Goal: Task Accomplishment & Management: Use online tool/utility

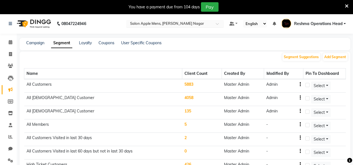
click at [192, 25] on input "text" at bounding box center [169, 24] width 81 height 6
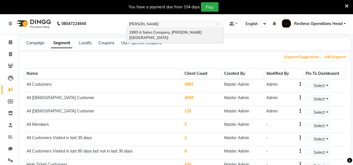
type input "prabhat"
click at [177, 34] on span "1993 A Salon Company, [PERSON_NAME][GEOGRAPHIC_DATA]" at bounding box center [165, 35] width 73 height 10
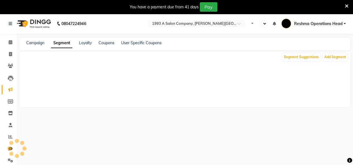
select select "en"
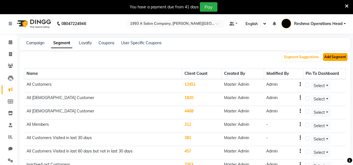
click at [339, 57] on button "Add Segment" at bounding box center [335, 57] width 25 height 8
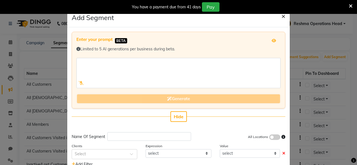
click at [282, 16] on span "×" at bounding box center [284, 16] width 4 height 8
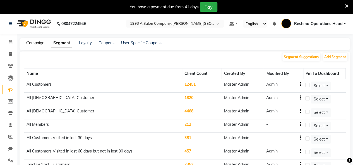
click at [41, 44] on link "Campaign" at bounding box center [35, 42] width 18 height 5
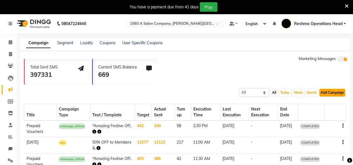
click at [328, 94] on button "Add Campaign" at bounding box center [332, 93] width 26 height 8
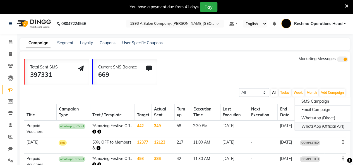
click at [319, 125] on div "WhatsApp (Official API)" at bounding box center [323, 127] width 56 height 8
select select "2"
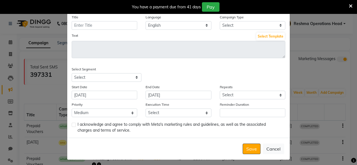
scroll to position [20, 0]
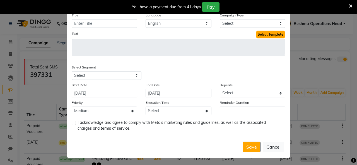
click at [266, 35] on button "Select Template" at bounding box center [270, 35] width 28 height 8
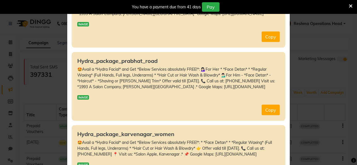
scroll to position [288, 0]
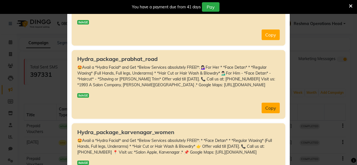
click at [271, 110] on button "Copy" at bounding box center [271, 108] width 18 height 11
type textarea "🤩Avail a *Hydra Facial* and Get *Below Services absolutely FREE!*: 💁🏻‍♀️For Her…"
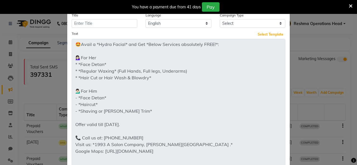
click at [276, 165] on html "08047224946 Select Location × 1993 A Salon Company, [PERSON_NAME] Road Default …" at bounding box center [178, 82] width 357 height 165
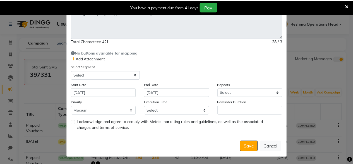
scroll to position [0, 0]
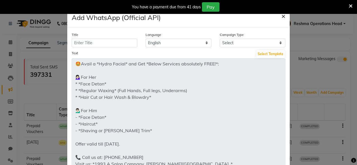
click at [282, 15] on span "×" at bounding box center [284, 16] width 4 height 8
